Goal: Task Accomplishment & Management: Manage account settings

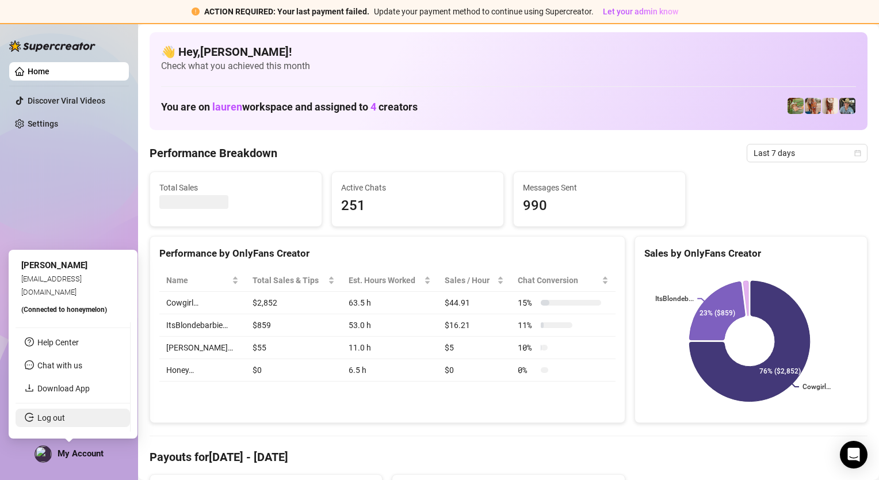
click at [65, 420] on link "Log out" at bounding box center [51, 417] width 28 height 9
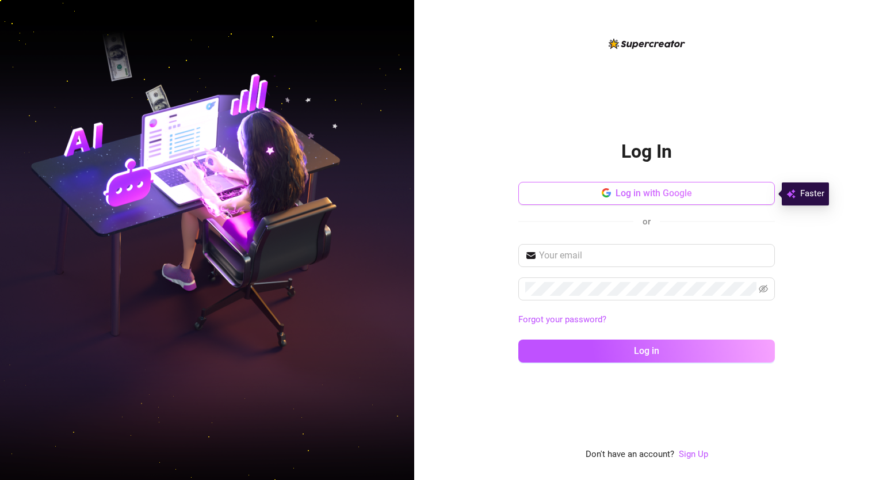
click at [538, 190] on button "Log in with Google" at bounding box center [646, 193] width 257 height 23
